Goal: Task Accomplishment & Management: Use online tool/utility

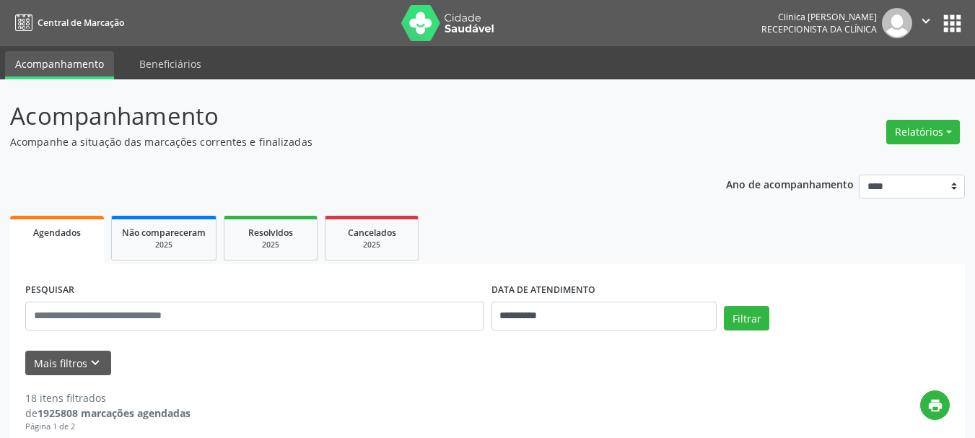
drag, startPoint x: 928, startPoint y: 134, endPoint x: 789, endPoint y: 136, distance: 139.3
click at [927, 134] on button "Relatórios" at bounding box center [923, 132] width 74 height 25
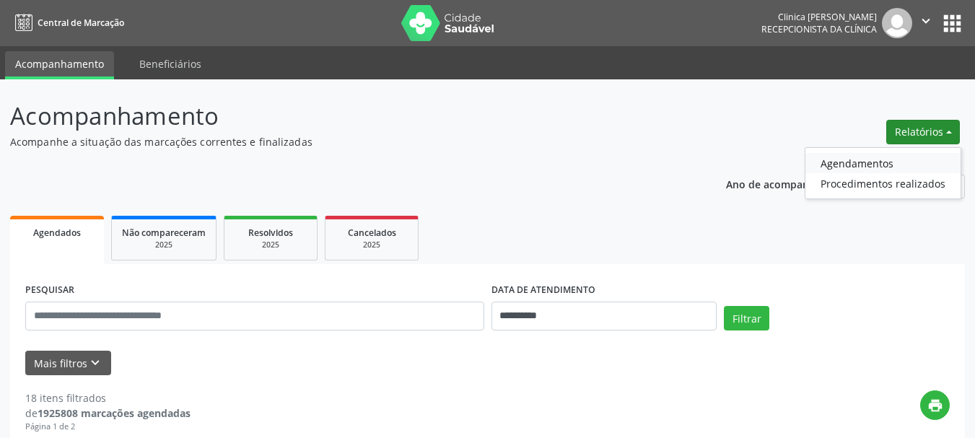
click at [862, 162] on link "Agendamentos" at bounding box center [882, 163] width 155 height 20
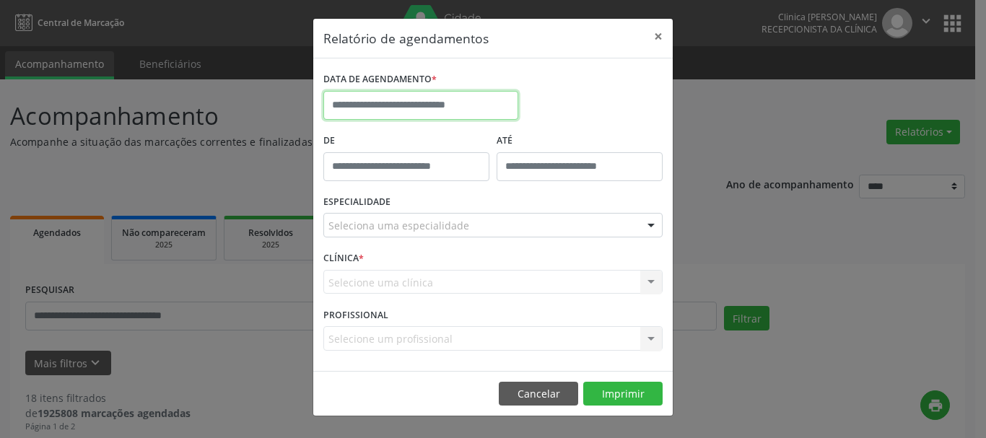
click at [376, 103] on input "text" at bounding box center [420, 105] width 195 height 29
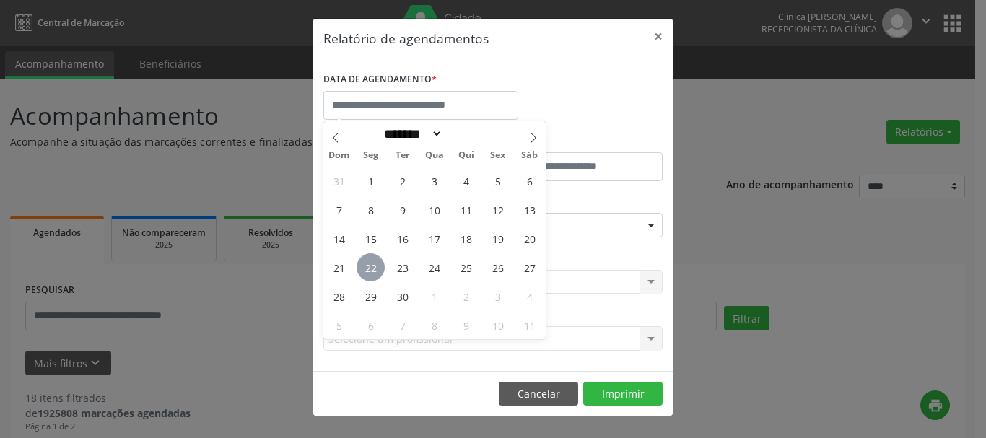
click at [370, 263] on span "22" at bounding box center [371, 267] width 28 height 28
type input "**********"
click at [370, 263] on span "22" at bounding box center [371, 267] width 28 height 28
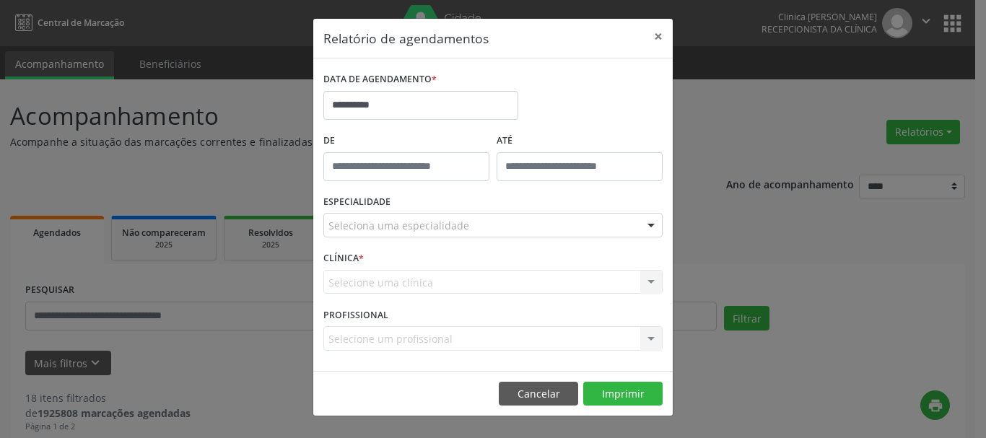
click at [370, 263] on div "CLÍNICA * Selecione uma clínica Nenhum resultado encontrado para: " " Não há ne…" at bounding box center [493, 276] width 346 height 56
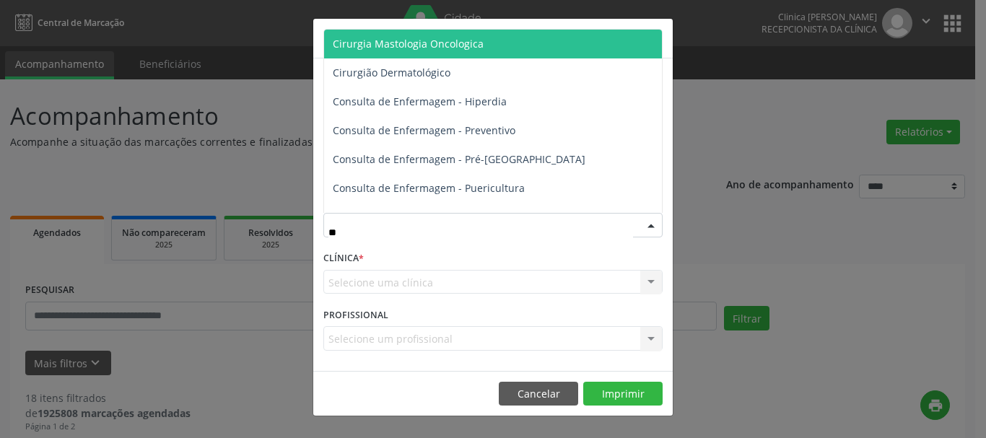
type input "***"
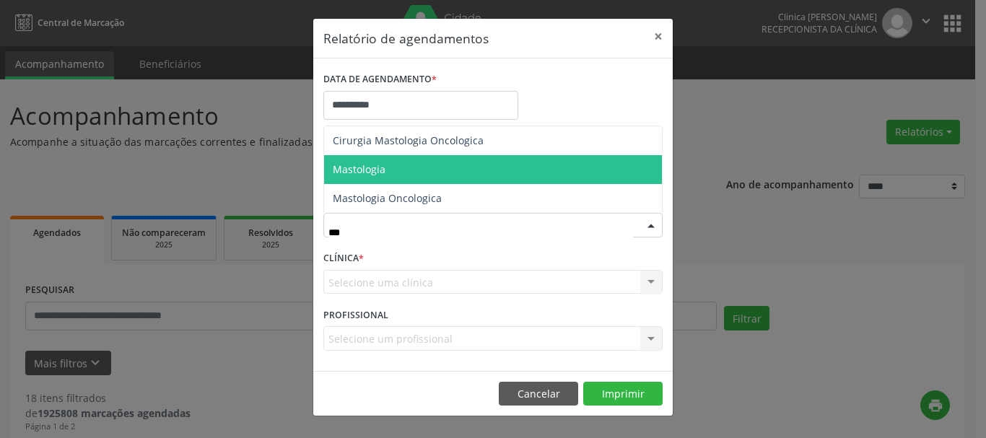
click at [371, 164] on span "Mastologia" at bounding box center [359, 169] width 53 height 14
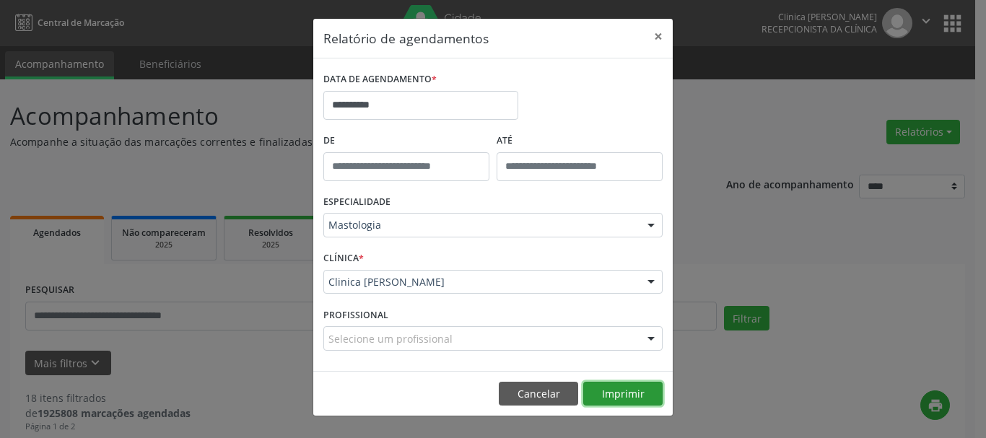
click at [603, 403] on button "Imprimir" at bounding box center [622, 394] width 79 height 25
